Goal: Find specific page/section: Find specific page/section

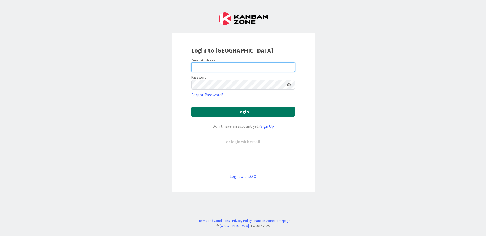
type input "[PERSON_NAME][EMAIL_ADDRESS][DOMAIN_NAME]"
click at [221, 110] on button "Login" at bounding box center [243, 112] width 104 height 10
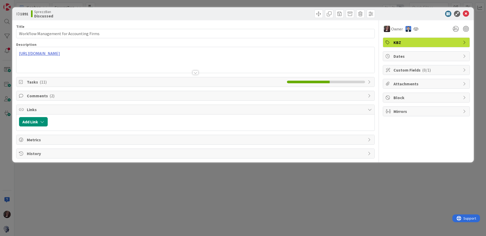
type input "Workflow Management for Accounting Firms"
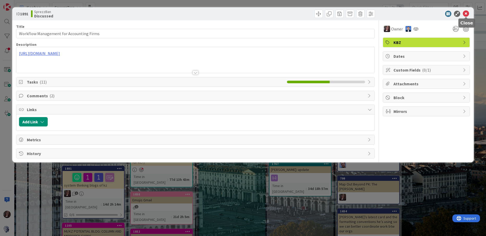
click at [465, 14] on icon at bounding box center [466, 14] width 6 height 6
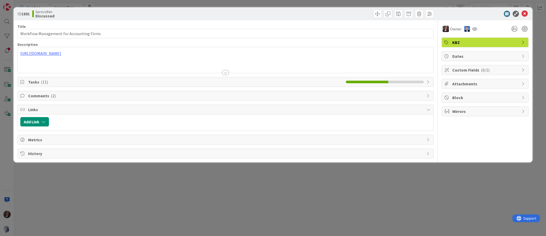
type input "Workflow Management for Accounting Firms"
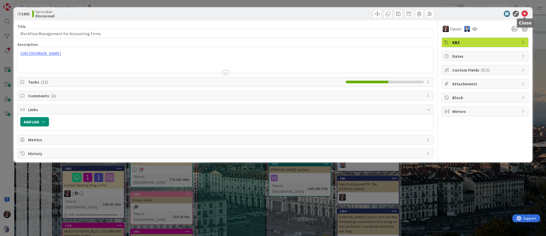
click at [527, 13] on icon at bounding box center [525, 14] width 6 height 6
